Goal: Entertainment & Leisure: Browse casually

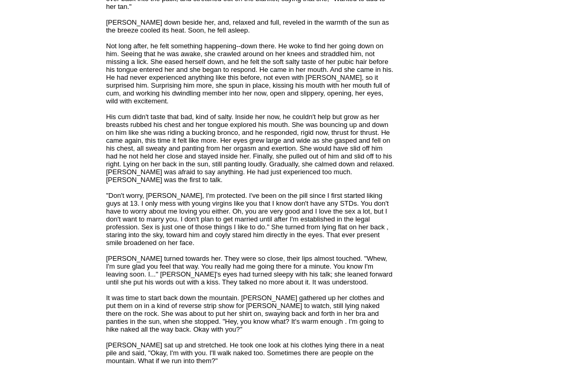
scroll to position [1467, 0]
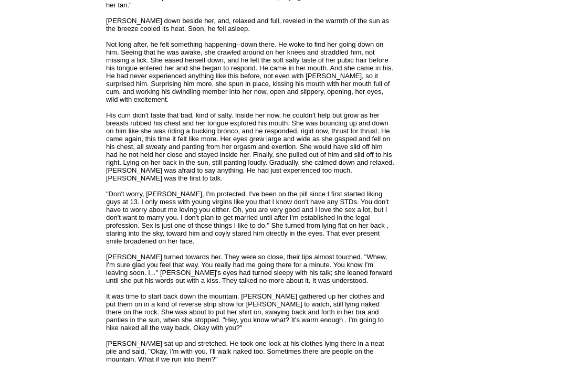
click at [280, 233] on font "[PERSON_NAME] had just finished his shower and come up to the kitchen to the sm…" at bounding box center [250, 237] width 289 height 2931
click at [273, 254] on font "[PERSON_NAME] had just finished his shower and come up to the kitchen to the sm…" at bounding box center [250, 237] width 289 height 2931
click at [251, 269] on font "[PERSON_NAME] had just finished his shower and come up to the kitchen to the sm…" at bounding box center [250, 237] width 289 height 2931
click at [255, 270] on font "[PERSON_NAME] had just finished his shower and come up to the kitchen to the sm…" at bounding box center [250, 237] width 289 height 2931
click at [261, 242] on font "[PERSON_NAME] had just finished his shower and come up to the kitchen to the sm…" at bounding box center [250, 237] width 289 height 2931
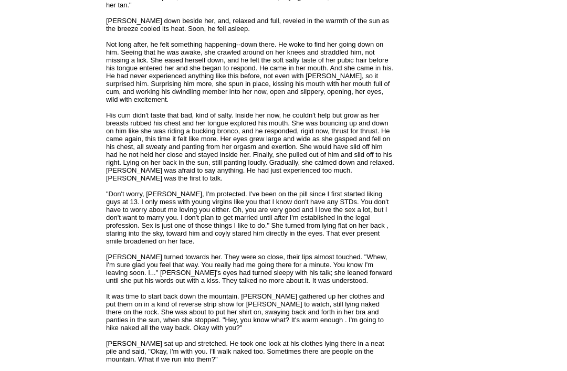
click at [237, 216] on div "An excerpt from Chapter 7 of my novel, American Mole. An older woman helps [PER…" at bounding box center [250, 220] width 289 height 2965
click at [250, 221] on font "[PERSON_NAME] had just finished his shower and come up to the kitchen to the sm…" at bounding box center [250, 237] width 289 height 2931
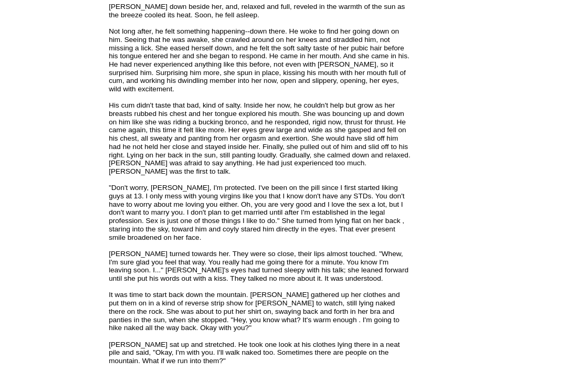
scroll to position [1484, 0]
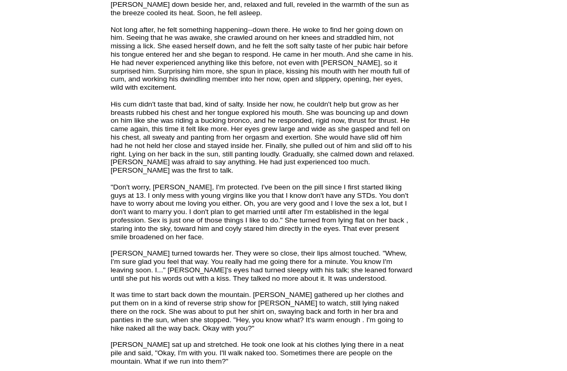
click at [269, 254] on font "[PERSON_NAME] had just finished his shower and come up to the kitchen to the sm…" at bounding box center [250, 220] width 289 height 2931
click at [276, 254] on font "[PERSON_NAME] had just finished his shower and come up to the kitchen to the sm…" at bounding box center [250, 220] width 289 height 2931
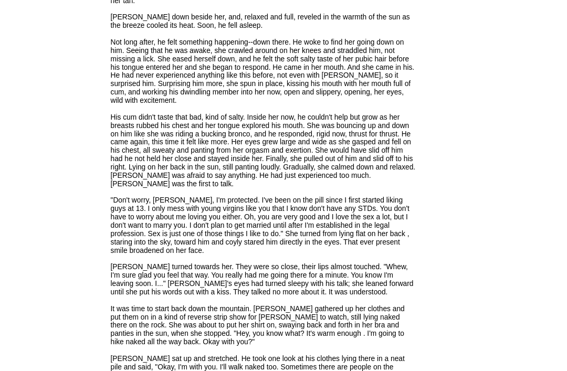
scroll to position [1472, 0]
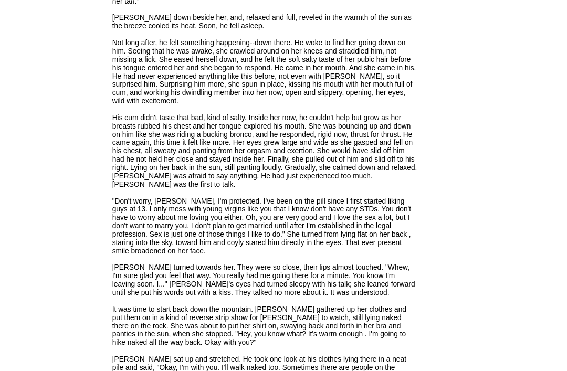
click at [268, 201] on div "An excerpt from Chapter 7 of my novel, American Mole. An older woman helps [PER…" at bounding box center [250, 216] width 289 height 2965
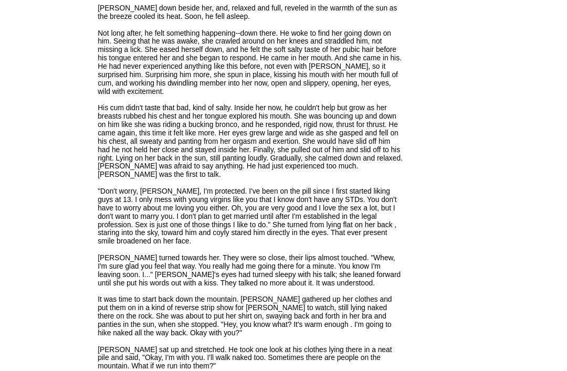
scroll to position [1483, 0]
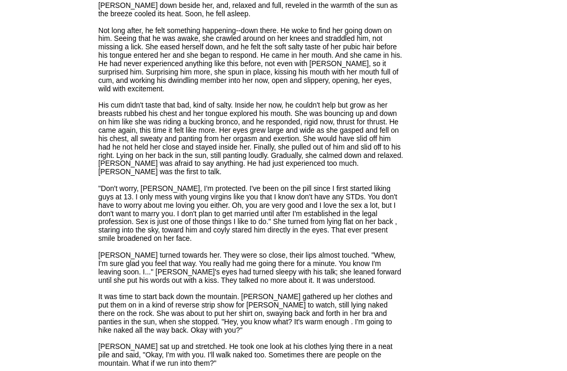
click at [276, 174] on font "[PERSON_NAME] had just finished his shower and come up to the kitchen to the sm…" at bounding box center [250, 221] width 289 height 2931
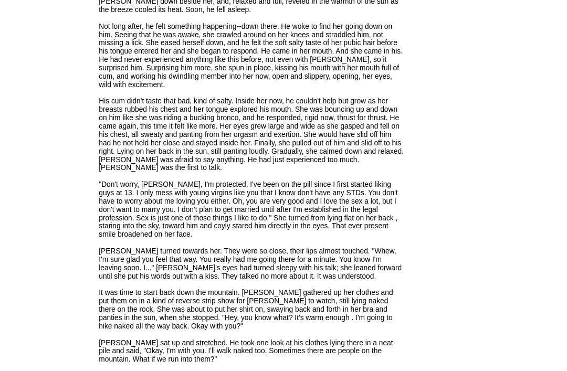
scroll to position [1487, 0]
click at [270, 184] on font "An excerpt from Chapter 7 of my novel, American Mole. An older woman helps [PER…" at bounding box center [250, 207] width 289 height 2954
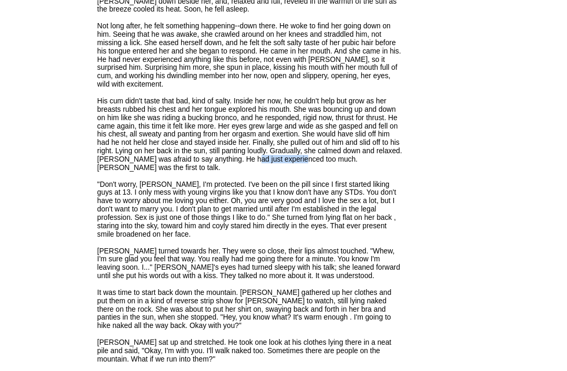
click at [270, 205] on font "[PERSON_NAME] had just finished his shower and come up to the kitchen to the sm…" at bounding box center [250, 217] width 289 height 2931
click at [275, 206] on font "[PERSON_NAME] had just finished his shower and come up to the kitchen to the sm…" at bounding box center [250, 217] width 289 height 2931
click at [286, 201] on font "[PERSON_NAME] had just finished his shower and come up to the kitchen to the sm…" at bounding box center [250, 217] width 289 height 2931
click at [290, 199] on div "An excerpt from Chapter 7 of my novel, American Mole. An older woman helps [PER…" at bounding box center [250, 200] width 289 height 2965
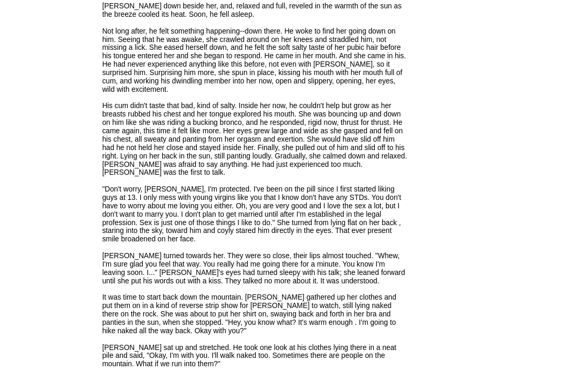
scroll to position [1481, 0]
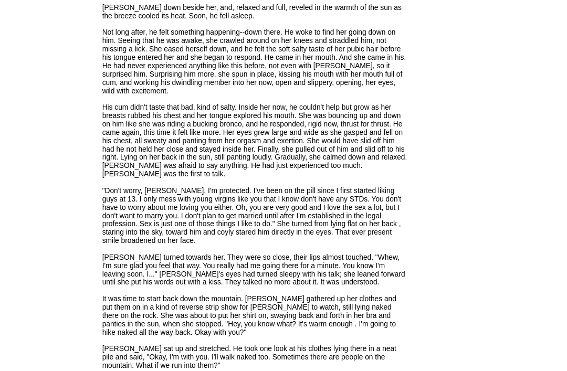
click at [302, 213] on font "[PERSON_NAME] had just finished his shower and come up to the kitchen to the sm…" at bounding box center [250, 223] width 289 height 2931
click at [293, 205] on font "An excerpt from Chapter 7 of my novel, American Mole. An older woman helps [PER…" at bounding box center [250, 213] width 289 height 2954
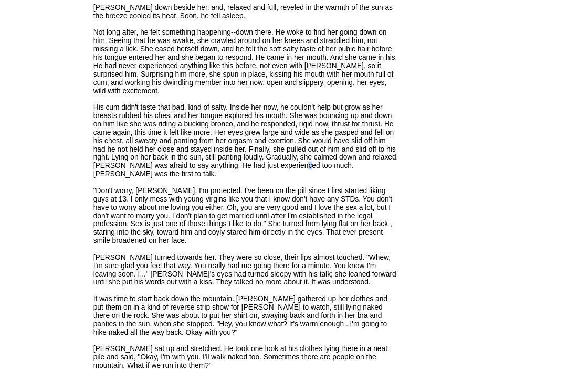
click at [296, 193] on div "An excerpt from Chapter 7 of my novel, American Mole. An older woman helps [PER…" at bounding box center [250, 206] width 289 height 2965
click at [295, 191] on div "An excerpt from Chapter 7 of my novel, American Mole. An older woman helps [PER…" at bounding box center [250, 206] width 289 height 2965
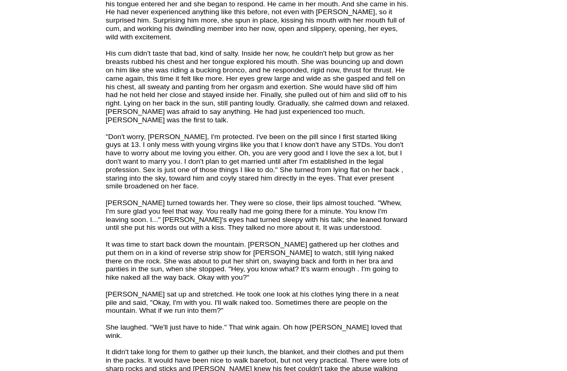
scroll to position [1534, 0]
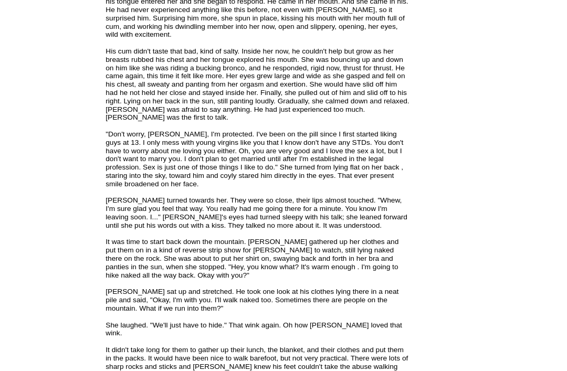
click at [284, 144] on div "An excerpt from Chapter 7 of my novel, American Mole. An older woman helps [PER…" at bounding box center [250, 153] width 289 height 2965
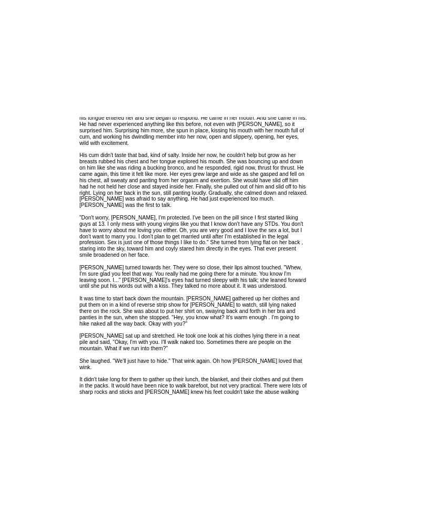
scroll to position [1533, 0]
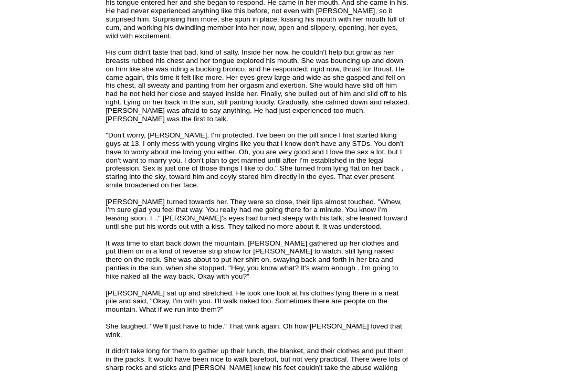
click at [279, 168] on font "[PERSON_NAME] had just finished his shower and come up to the kitchen to the sm…" at bounding box center [250, 171] width 289 height 2931
